Goal: Navigation & Orientation: Find specific page/section

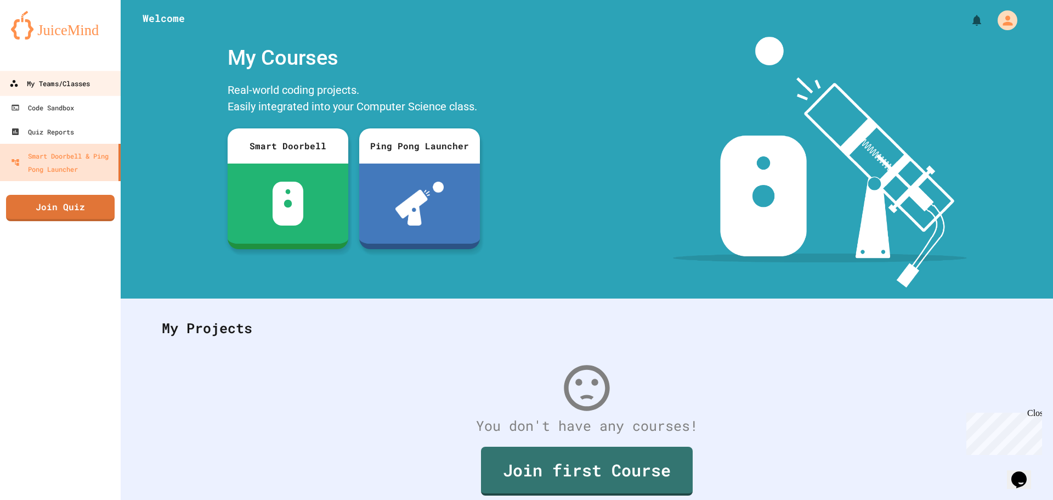
click at [94, 81] on link "My Teams/Classes" at bounding box center [60, 83] width 124 height 25
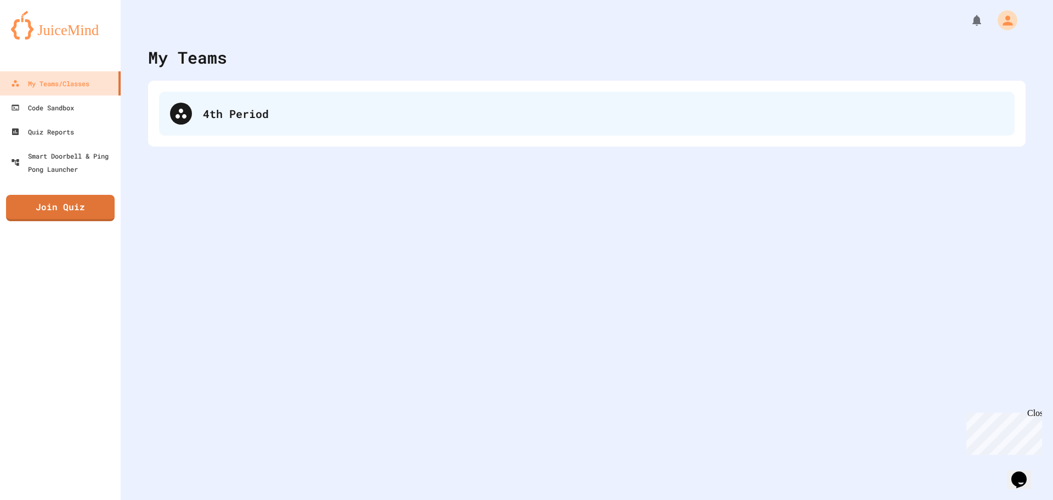
click at [270, 111] on div "4th Period" at bounding box center [603, 113] width 801 height 16
